Goal: Transaction & Acquisition: Purchase product/service

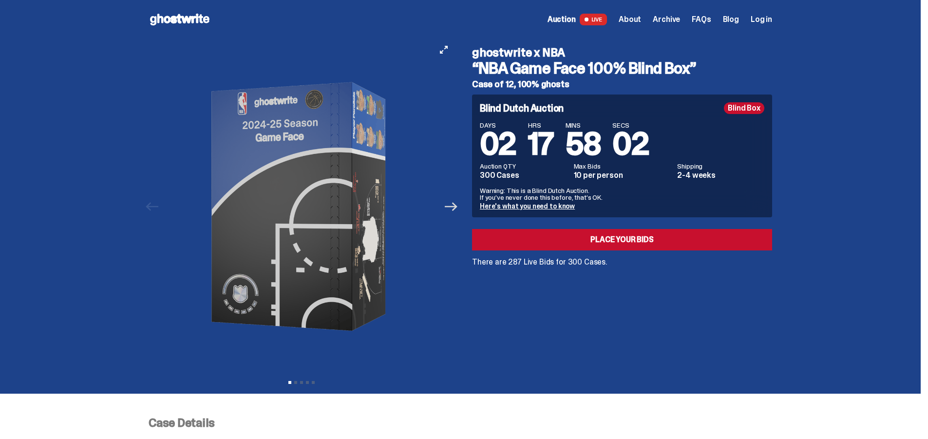
click at [456, 207] on icon "Next" at bounding box center [451, 206] width 13 height 13
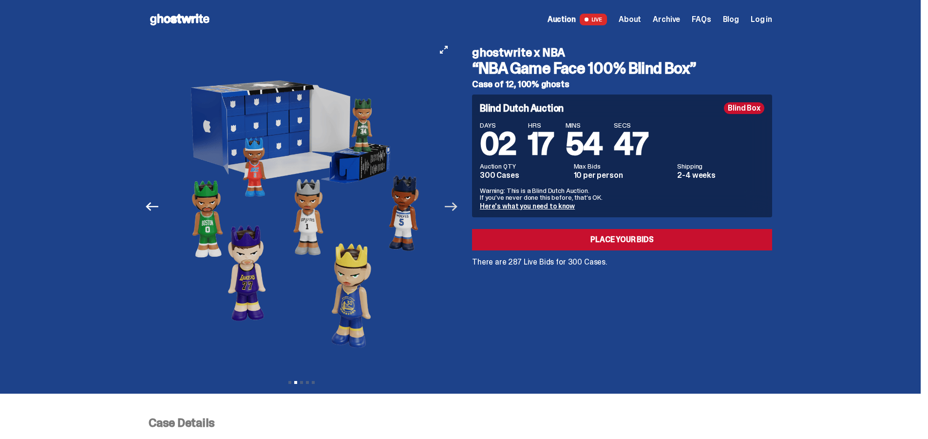
click at [457, 210] on icon "Next" at bounding box center [451, 206] width 13 height 13
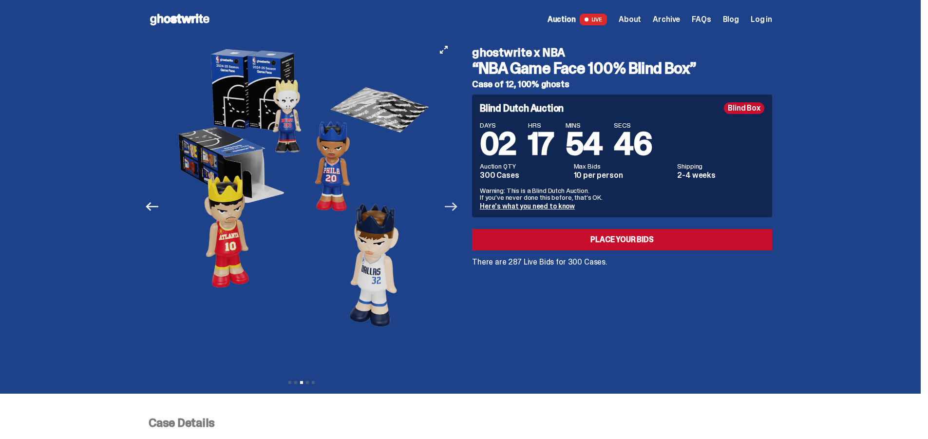
click at [457, 210] on icon "Next" at bounding box center [451, 206] width 13 height 13
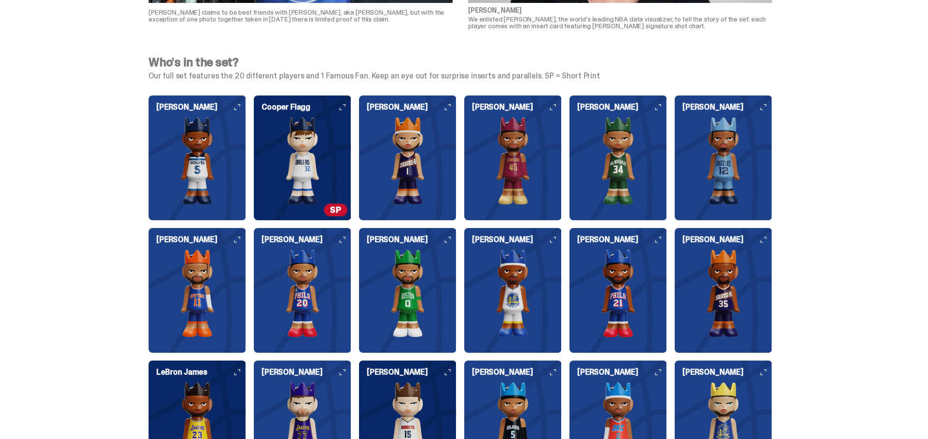
scroll to position [974, 0]
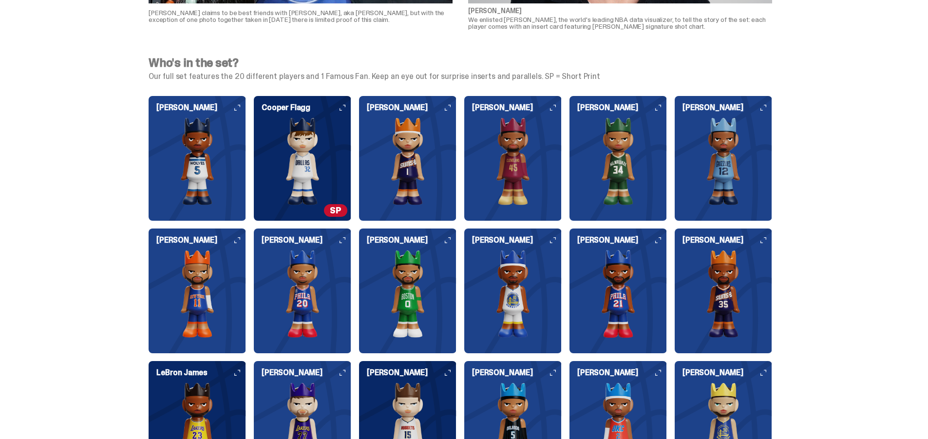
click at [312, 158] on img at bounding box center [302, 161] width 97 height 88
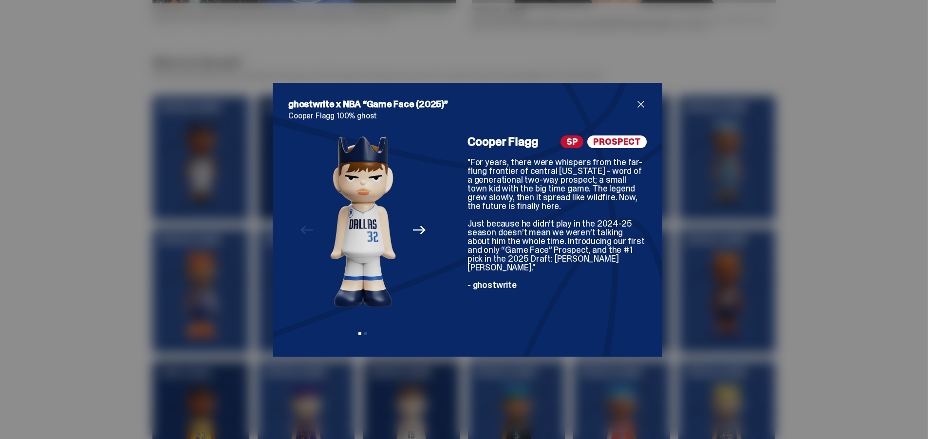
click at [636, 103] on span "close" at bounding box center [641, 104] width 12 height 12
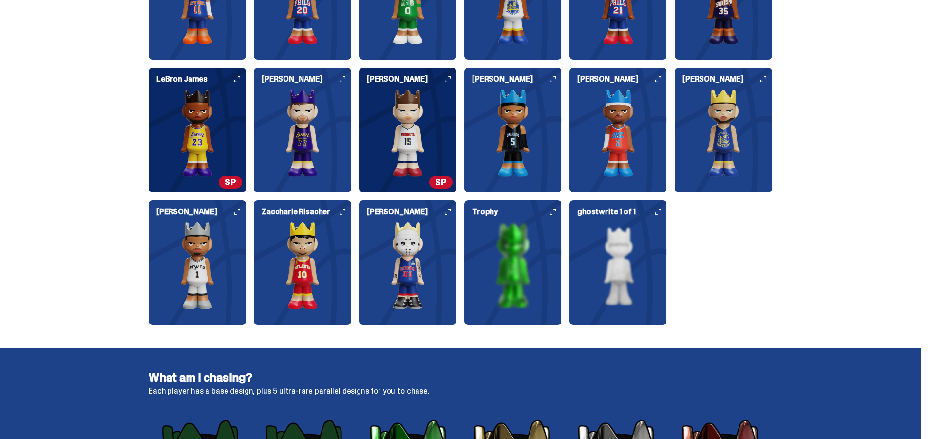
scroll to position [1169, 0]
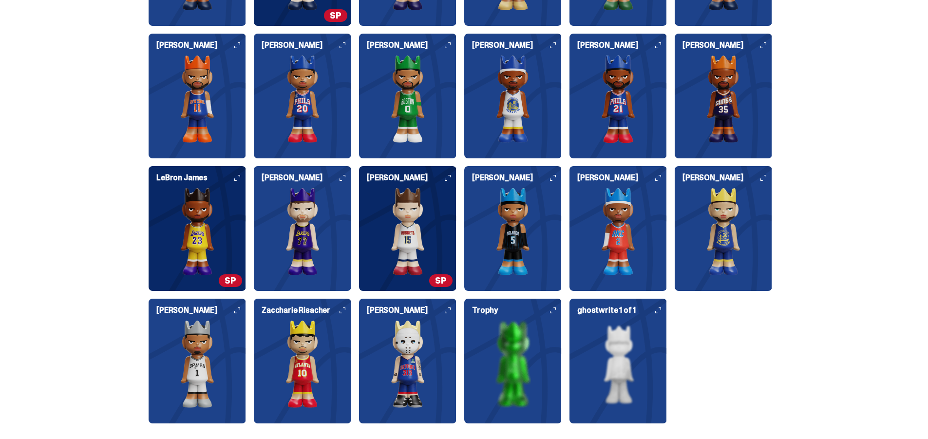
click at [526, 351] on img at bounding box center [512, 364] width 97 height 88
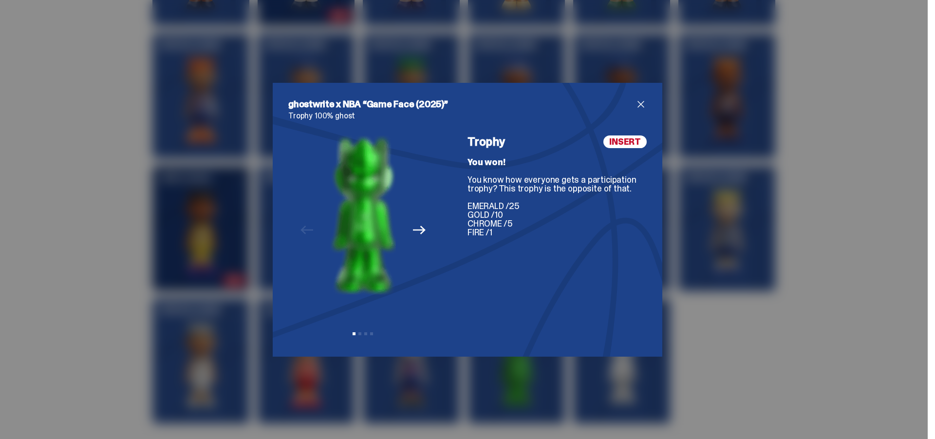
click at [417, 229] on icon "Next" at bounding box center [419, 230] width 13 height 13
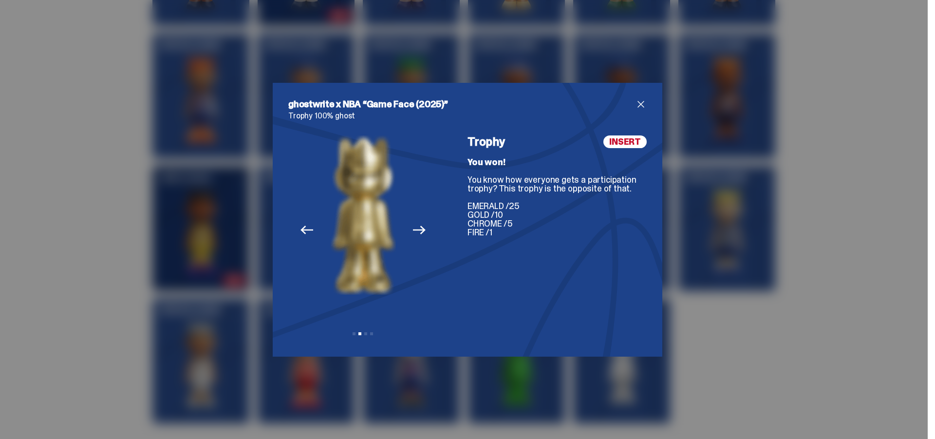
click at [417, 229] on icon "Next" at bounding box center [419, 230] width 13 height 13
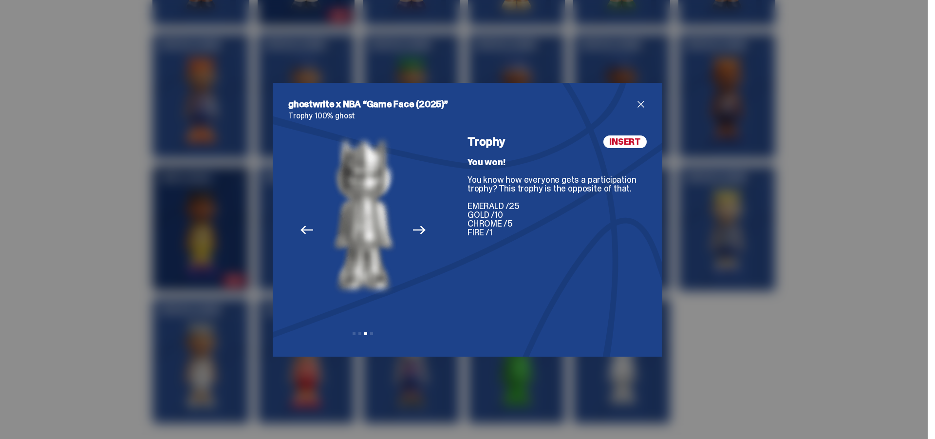
click at [417, 229] on icon "Next" at bounding box center [419, 230] width 13 height 13
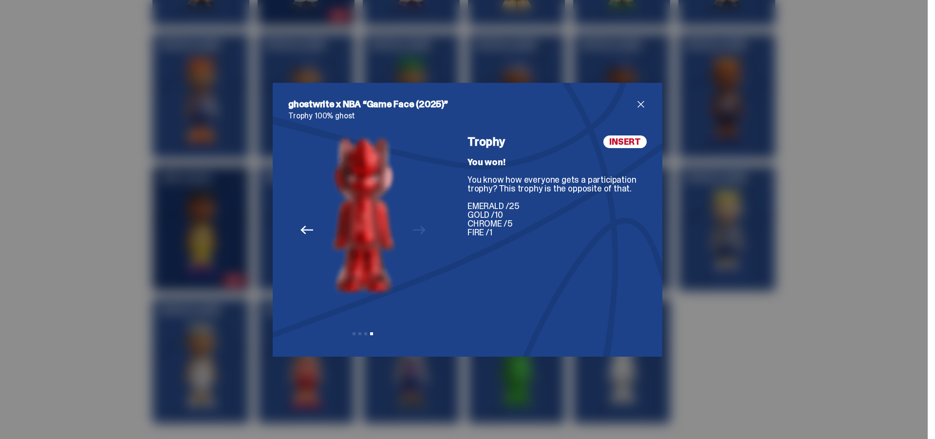
click at [305, 231] on icon "Previous" at bounding box center [307, 230] width 13 height 13
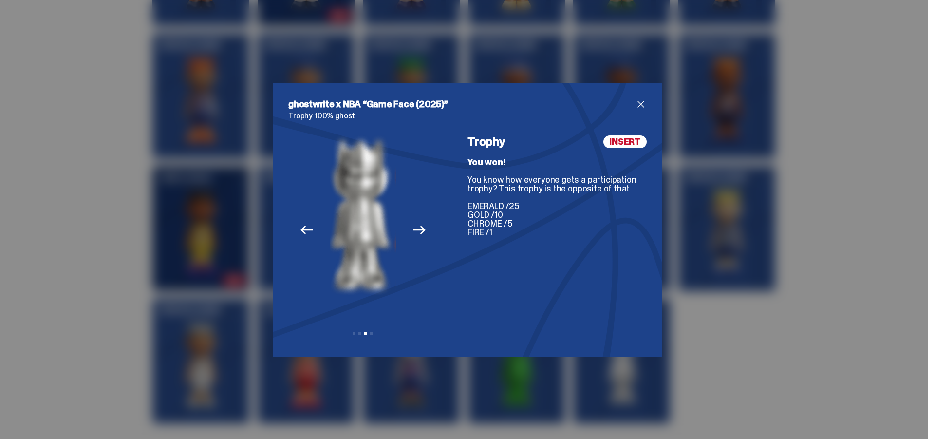
click at [305, 231] on icon "Previous" at bounding box center [307, 230] width 13 height 13
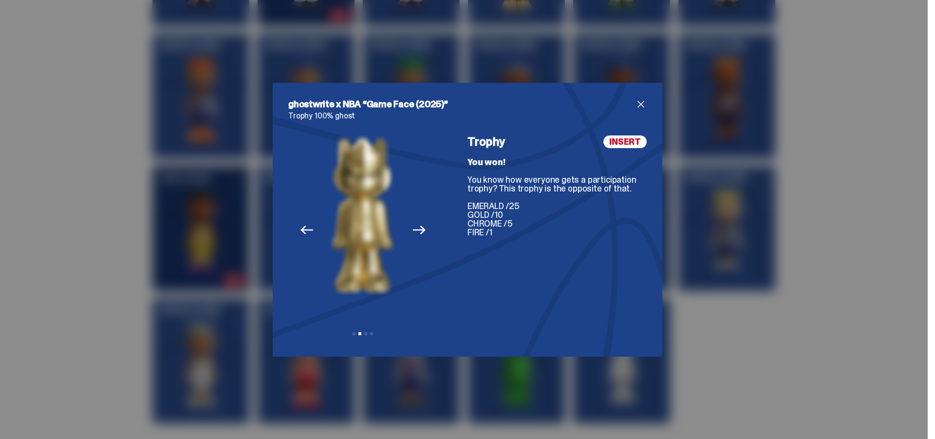
click at [305, 231] on icon "Previous" at bounding box center [307, 230] width 13 height 13
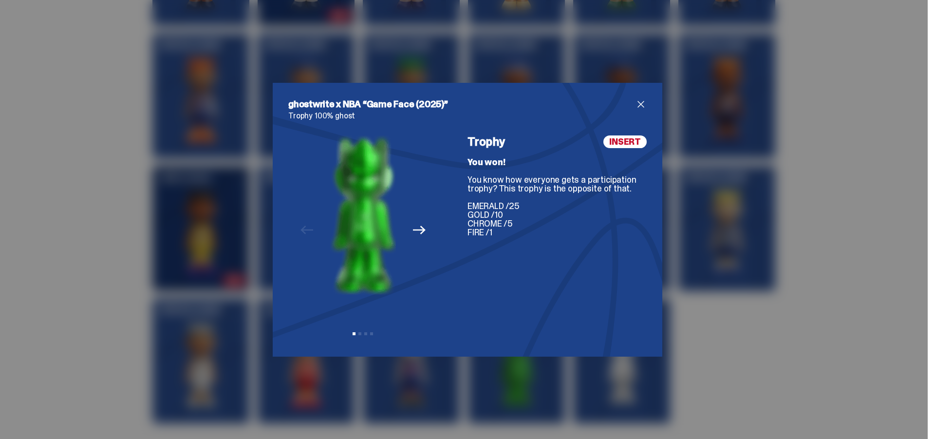
click at [415, 233] on icon "Next" at bounding box center [419, 230] width 13 height 13
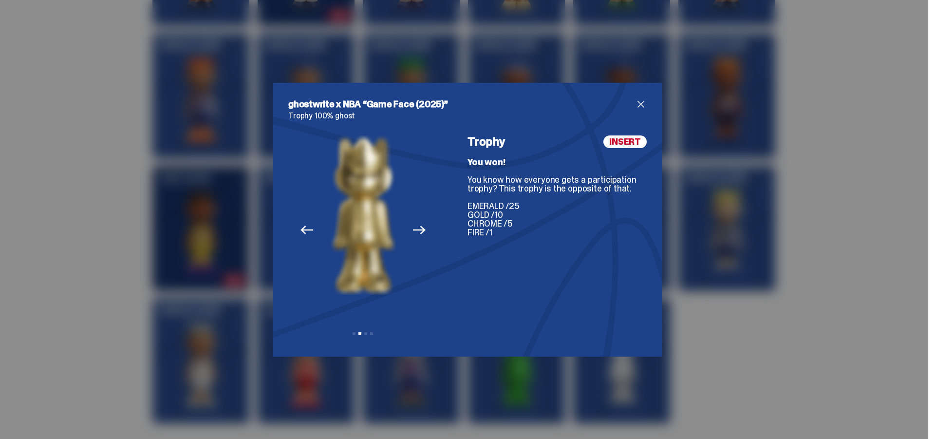
click at [415, 233] on icon "Next" at bounding box center [419, 230] width 13 height 13
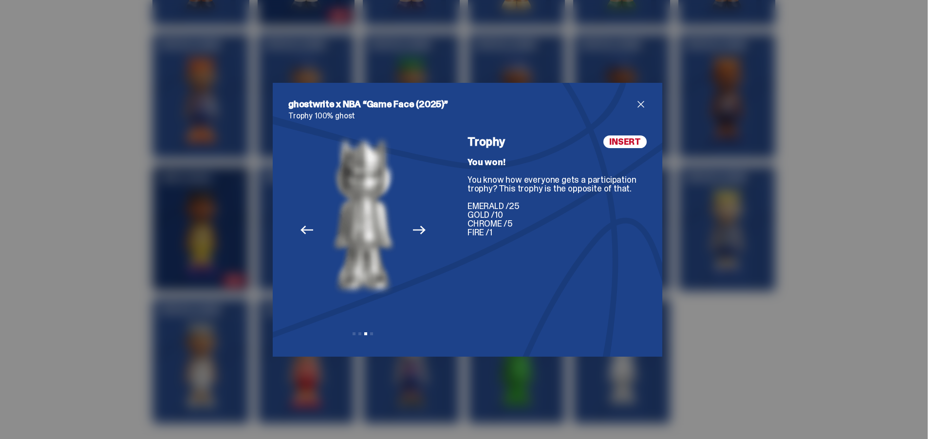
click at [415, 233] on icon "Next" at bounding box center [419, 230] width 13 height 13
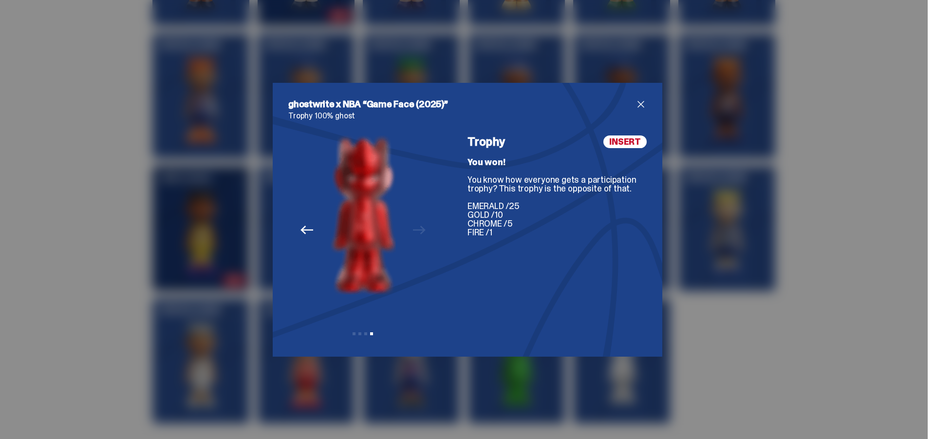
click at [79, 176] on div "ghostwrite x NBA “Game Face (2025)” Trophy 100% ghost Previous Next View slide …" at bounding box center [467, 219] width 935 height 439
